Goal: Find specific page/section: Find specific page/section

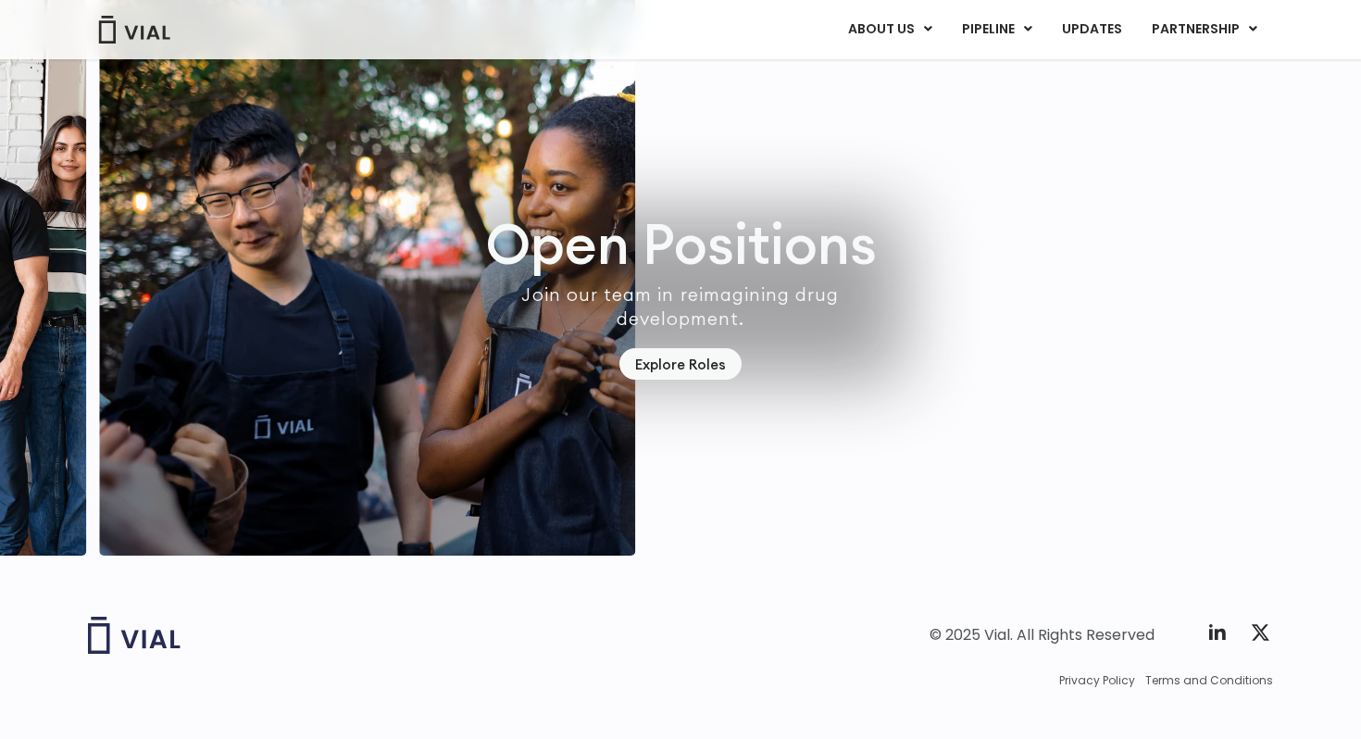
scroll to position [5159, 0]
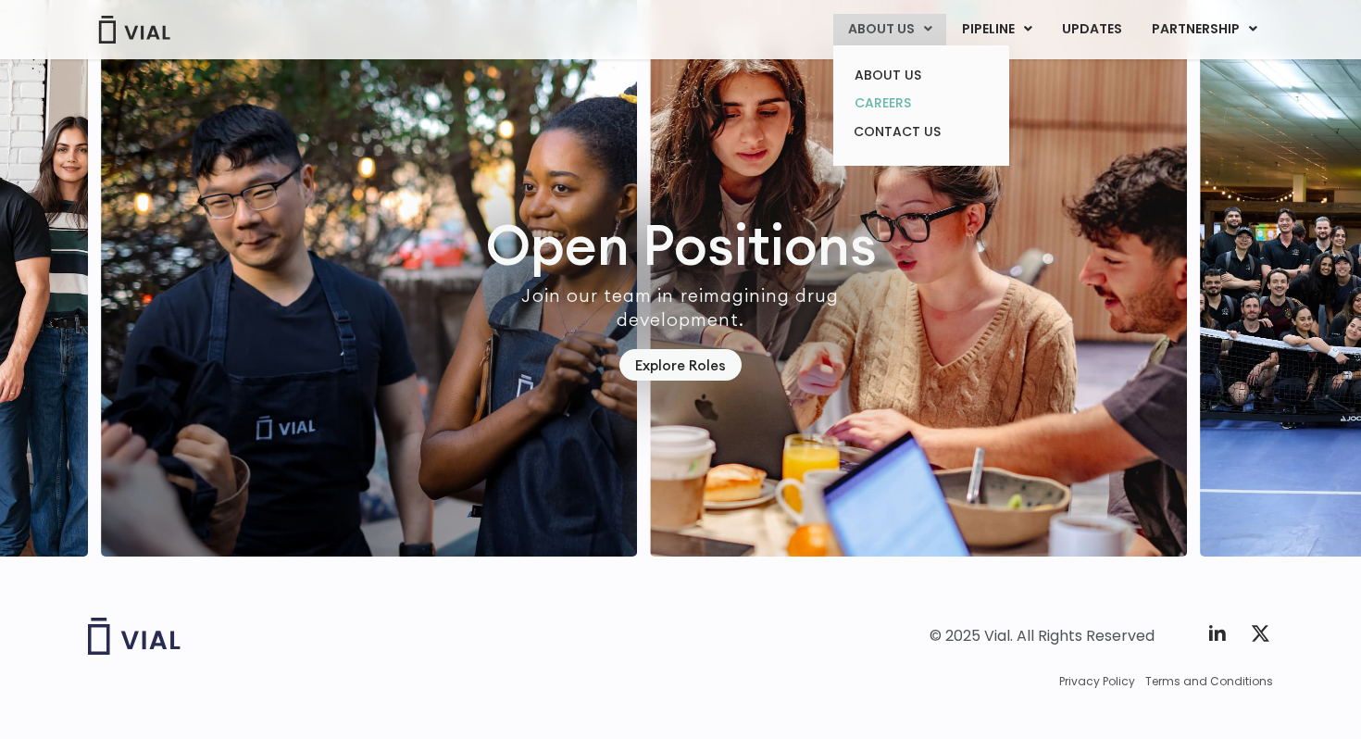
click at [910, 93] on link "CAREERS" at bounding box center [921, 103] width 162 height 29
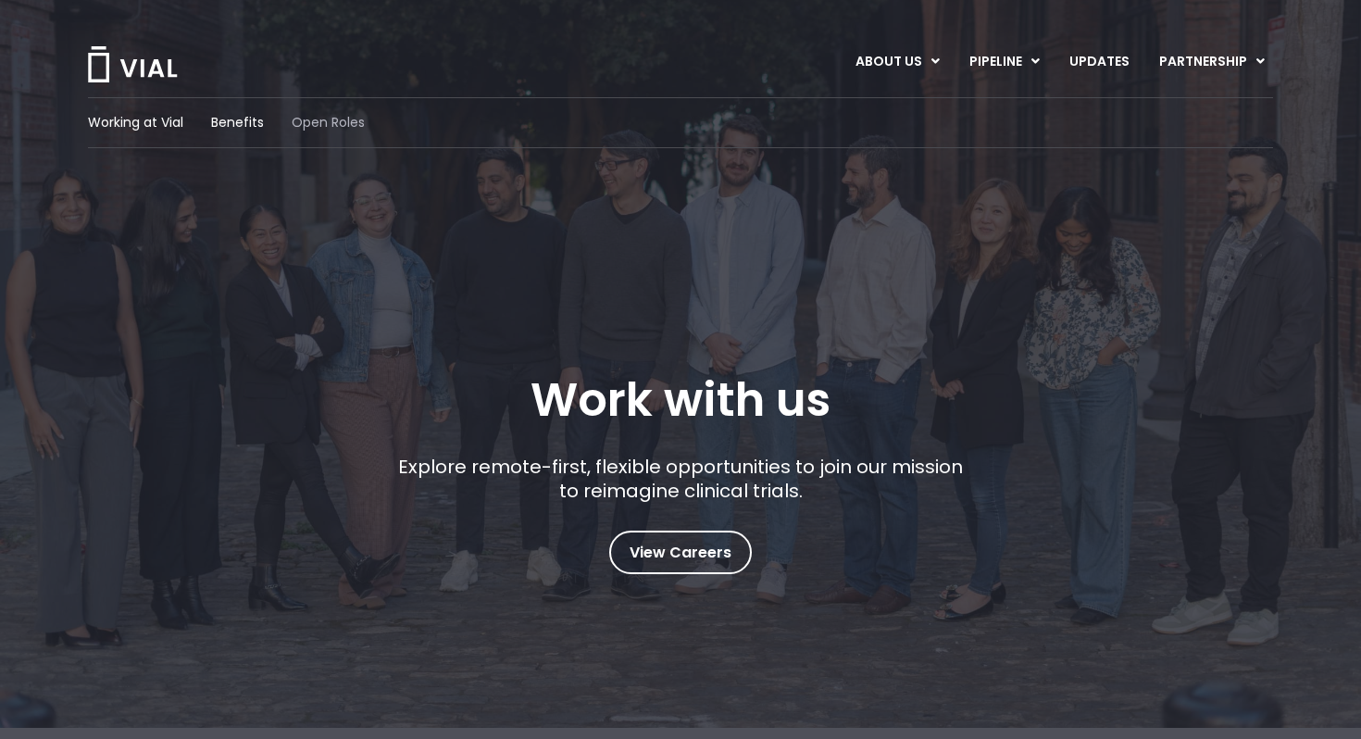
click at [326, 129] on span "Open Roles" at bounding box center [328, 122] width 73 height 19
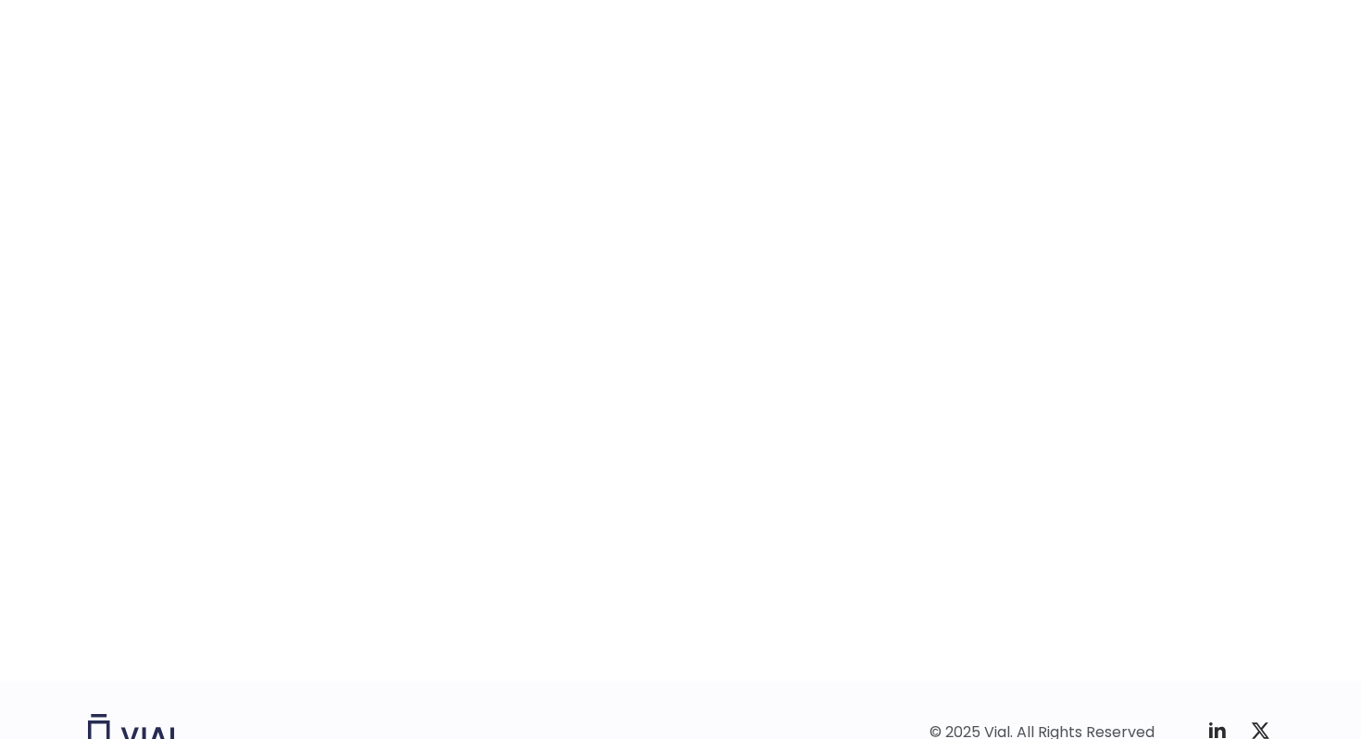
scroll to position [2762, 0]
